Goal: Download file/media

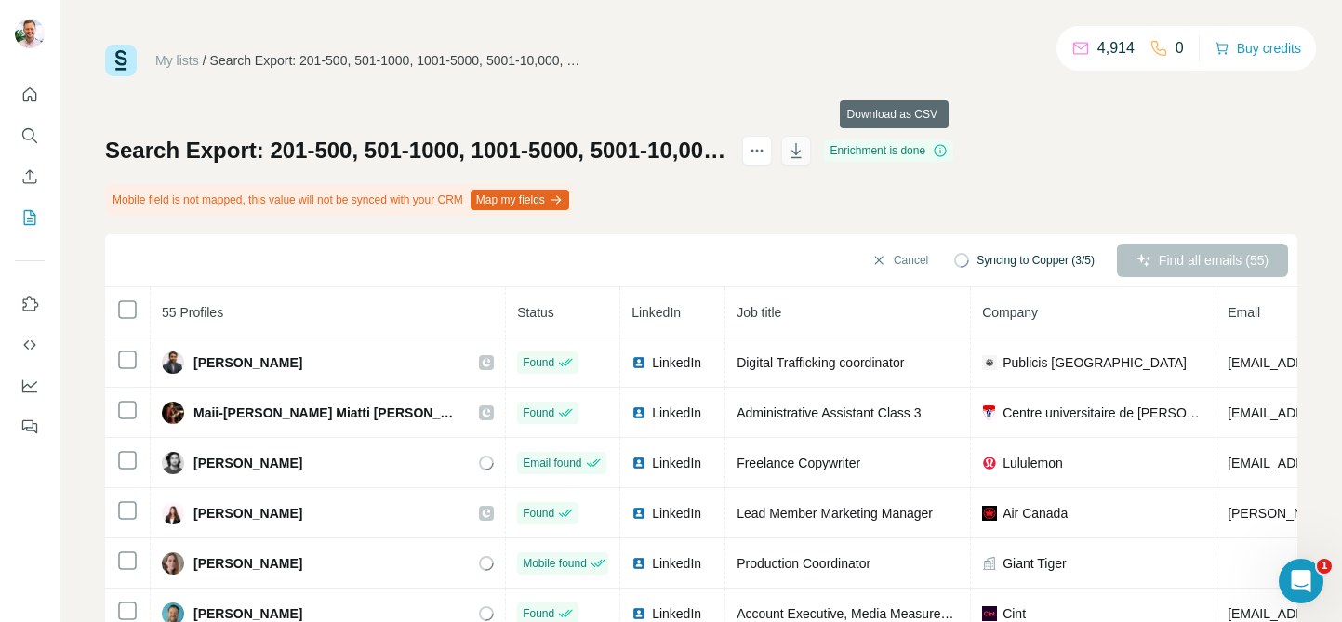
click at [806, 153] on icon "button" at bounding box center [796, 150] width 19 height 19
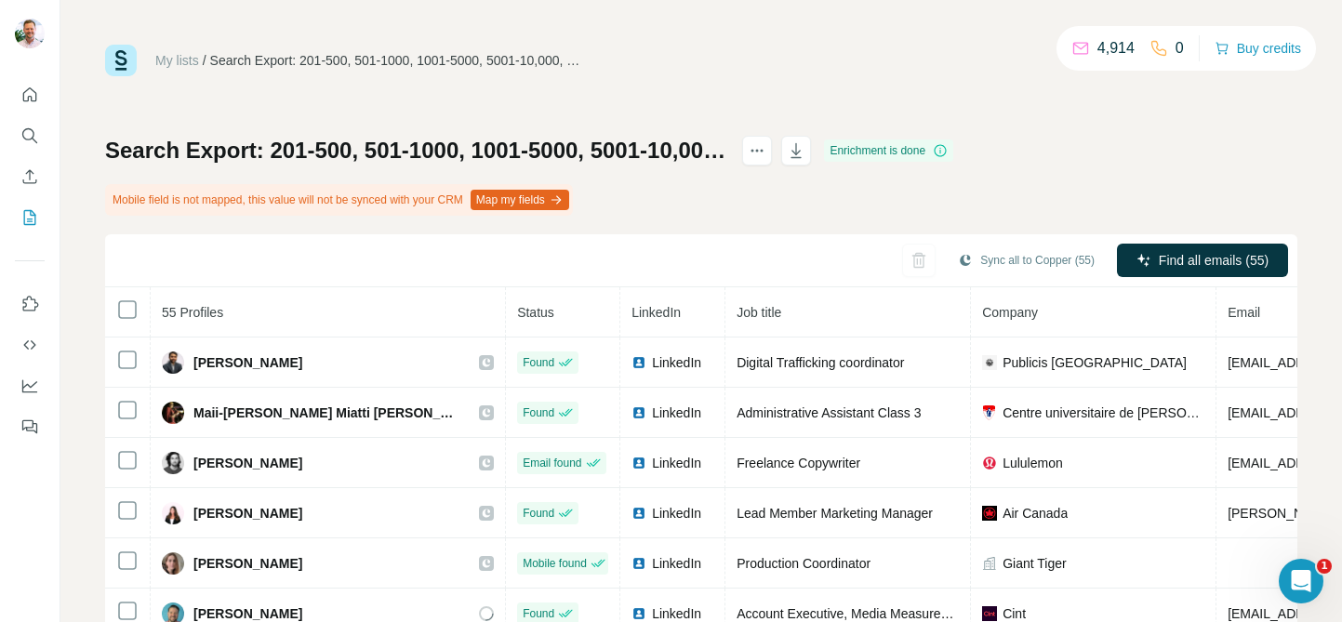
click at [173, 59] on link "My lists" at bounding box center [177, 60] width 44 height 15
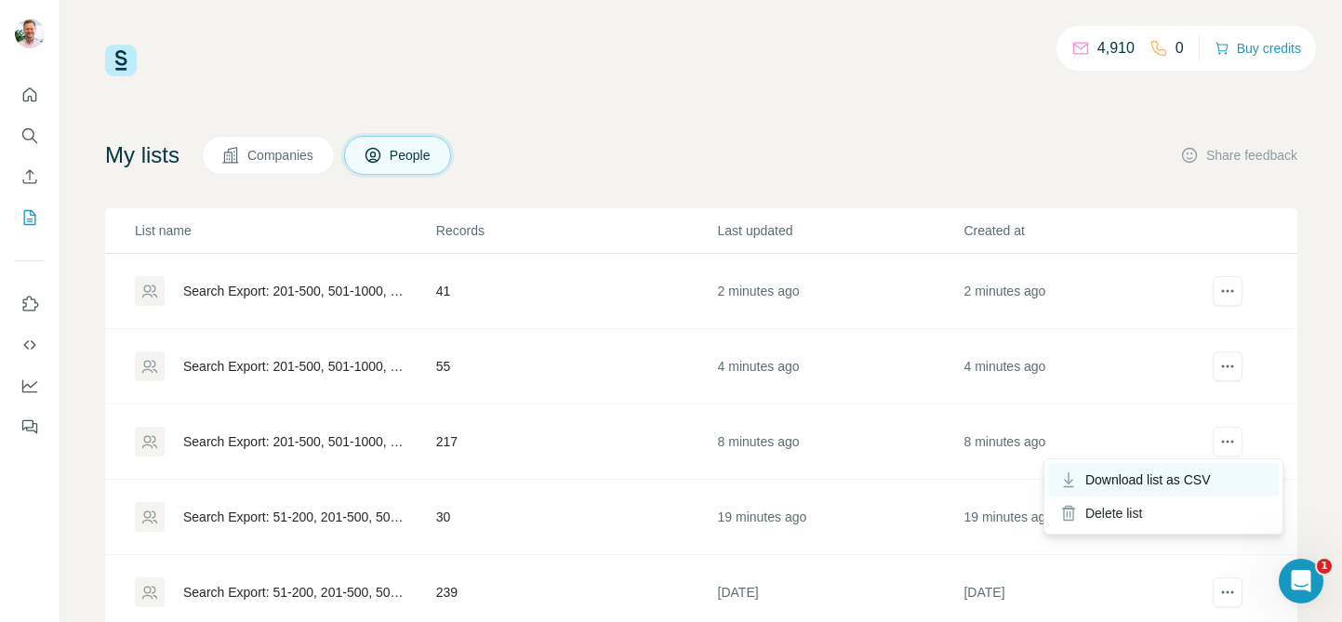
click at [1199, 478] on span "Download list as CSV" at bounding box center [1149, 480] width 126 height 19
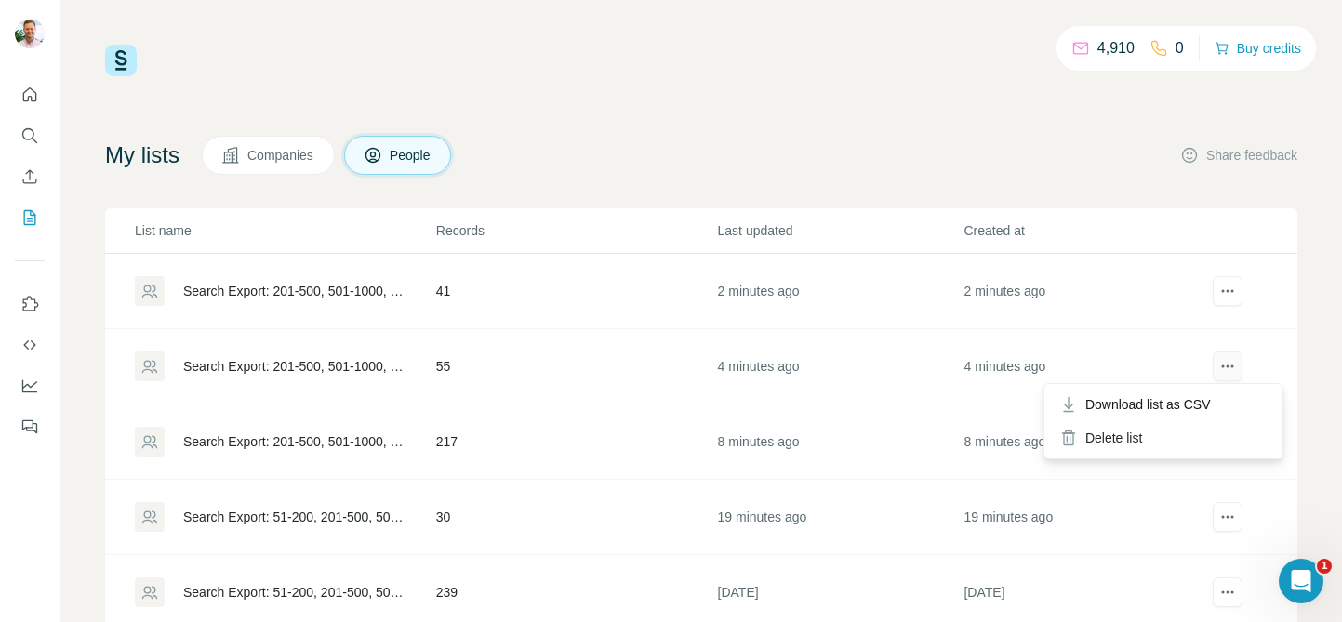
click at [1228, 364] on icon "actions" at bounding box center [1228, 366] width 19 height 19
click at [1185, 404] on span "Download list as CSV" at bounding box center [1149, 404] width 126 height 19
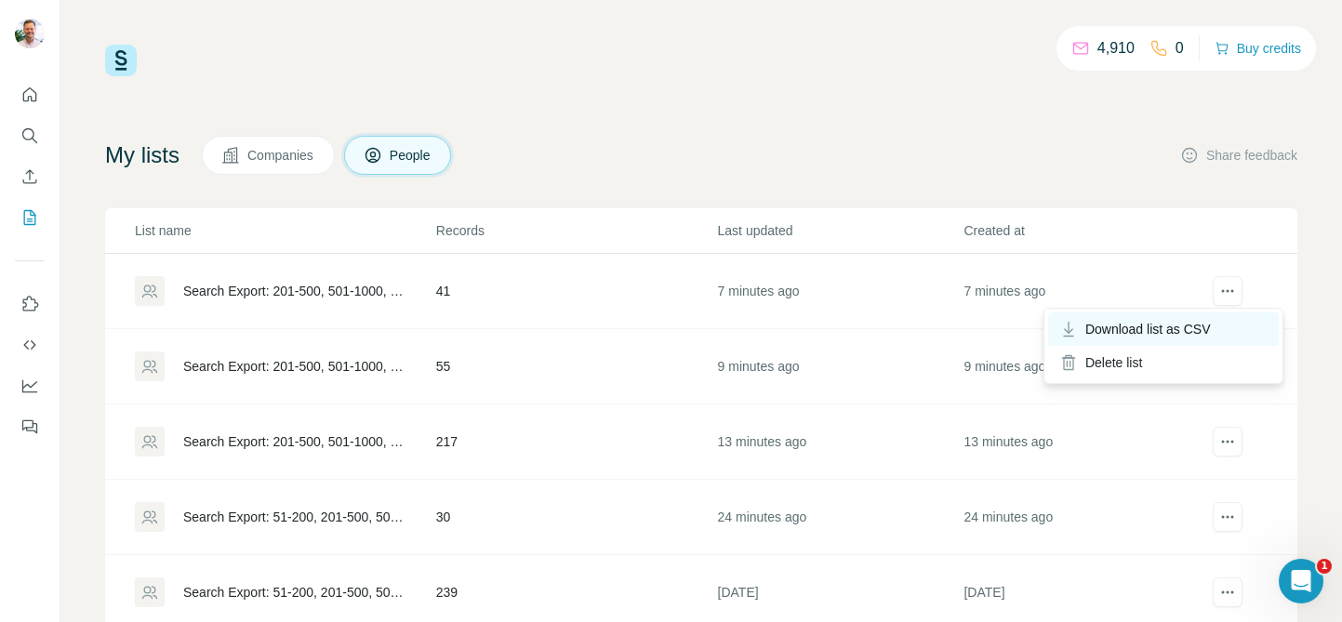
click at [1211, 332] on span "Download list as CSV" at bounding box center [1149, 329] width 126 height 19
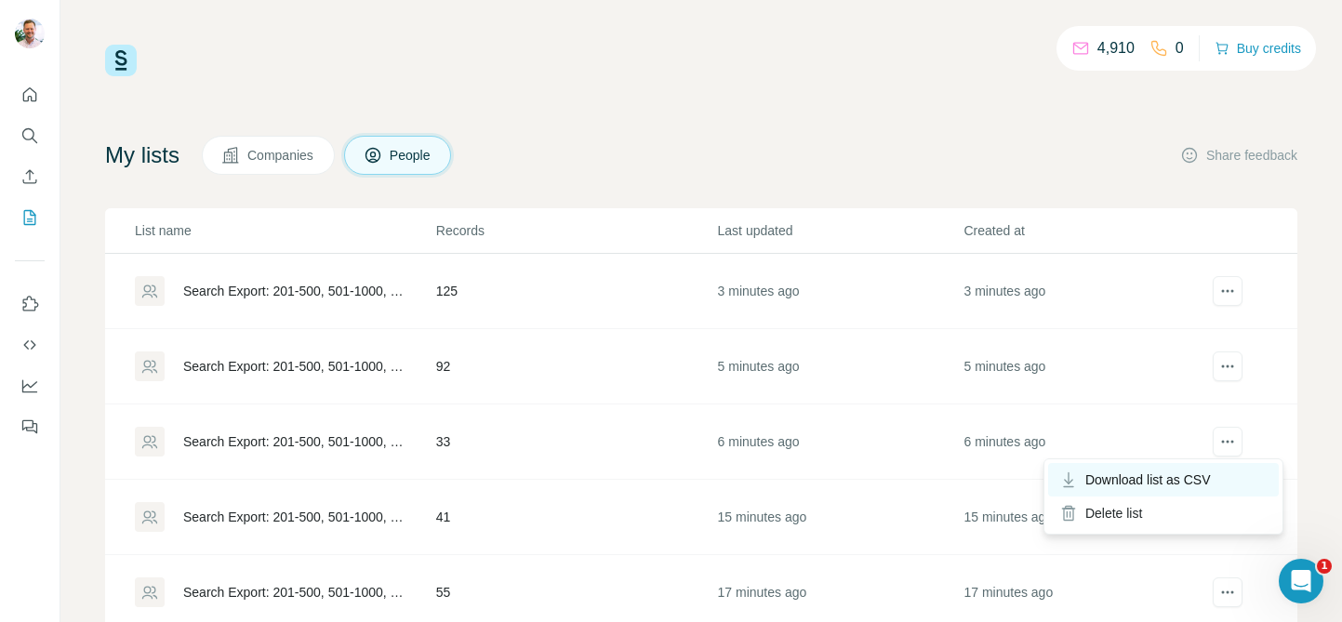
click at [1211, 477] on span "Download list as CSV" at bounding box center [1149, 480] width 126 height 19
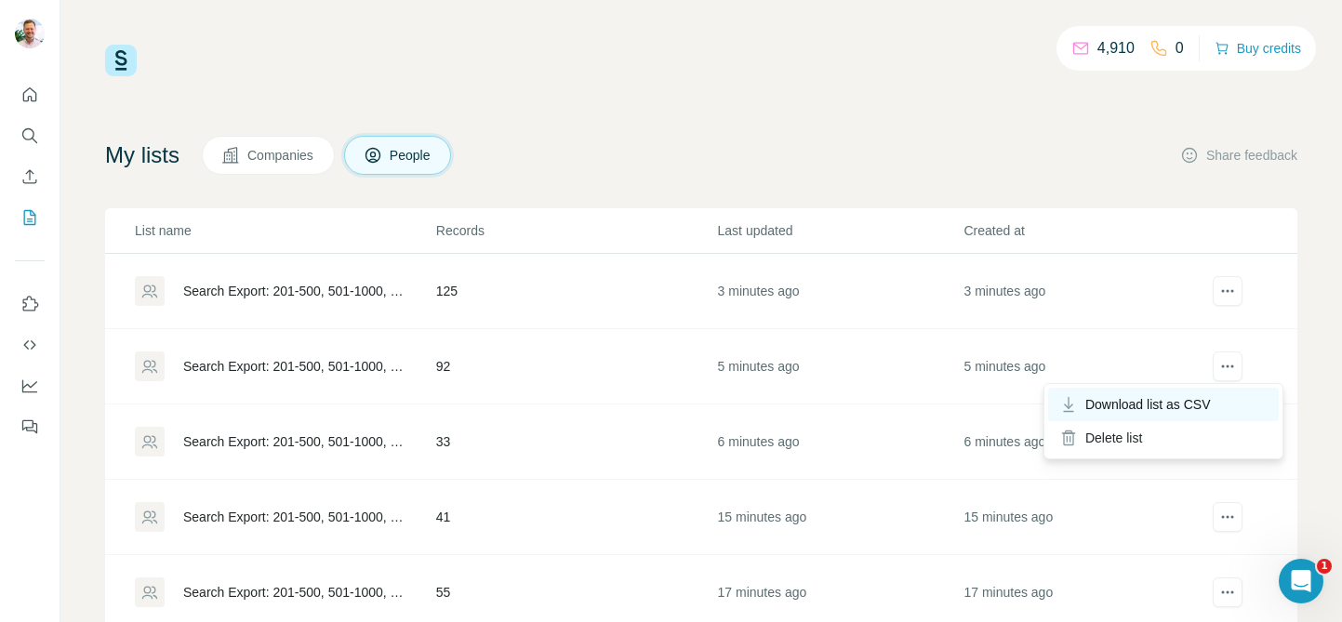
click at [1206, 402] on span "Download list as CSV" at bounding box center [1149, 404] width 126 height 19
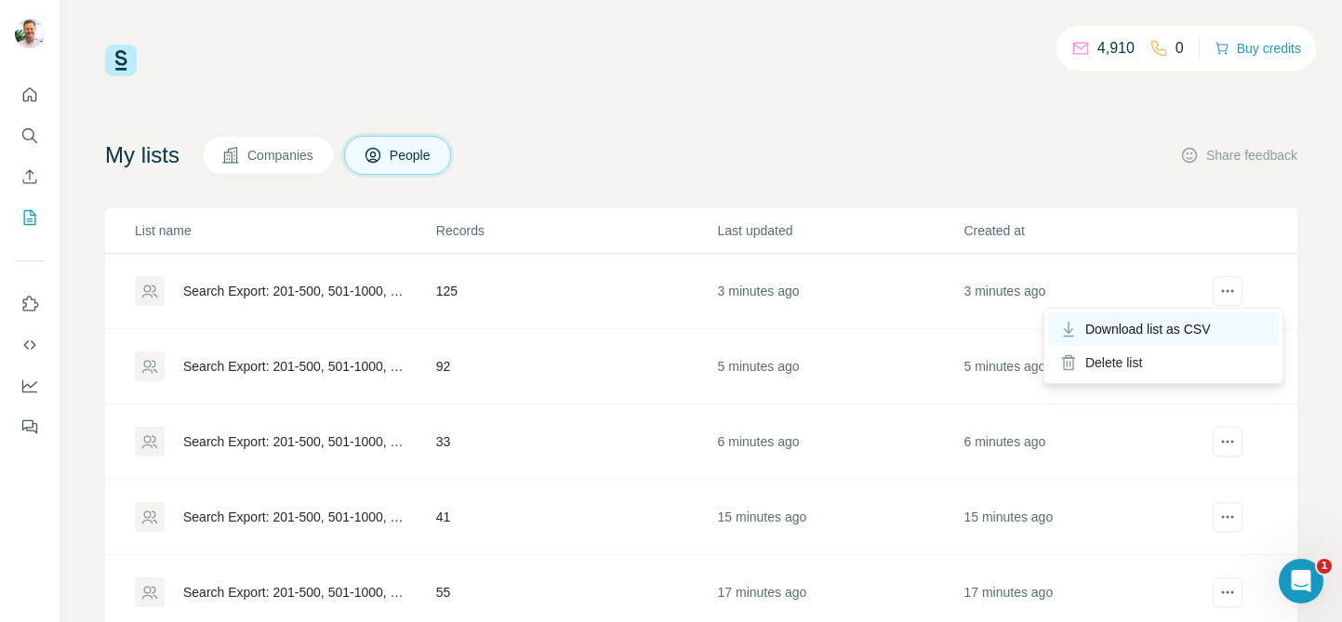
click at [1179, 325] on span "Download list as CSV" at bounding box center [1149, 329] width 126 height 19
click at [1171, 331] on span "Download list as CSV" at bounding box center [1149, 329] width 126 height 19
click at [1161, 327] on span "Download list as CSV" at bounding box center [1149, 329] width 126 height 19
click at [1177, 328] on span "Download list as CSV" at bounding box center [1149, 329] width 126 height 19
click at [1197, 333] on span "Download list as CSV" at bounding box center [1149, 329] width 126 height 19
